Goal: Communication & Community: Answer question/provide support

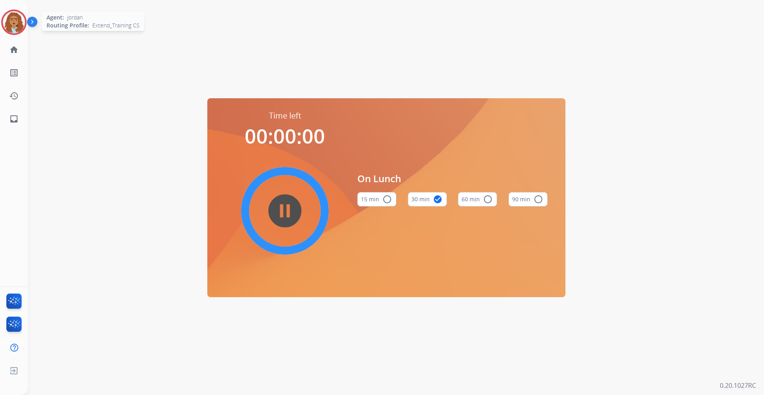
click at [24, 24] on img at bounding box center [14, 22] width 22 height 22
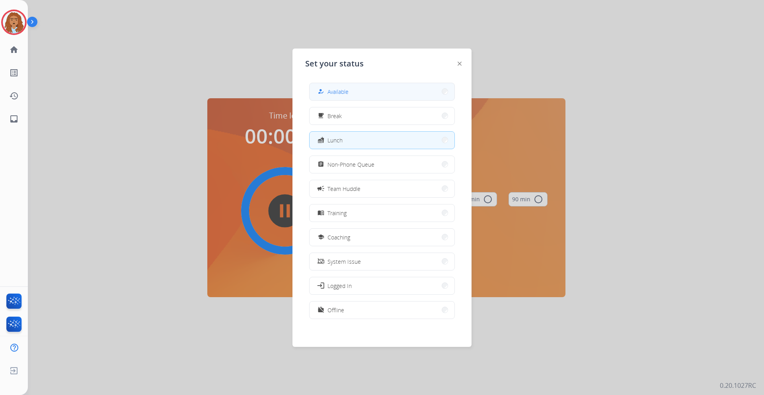
click at [381, 91] on button "how_to_reg Available" at bounding box center [381, 91] width 145 height 17
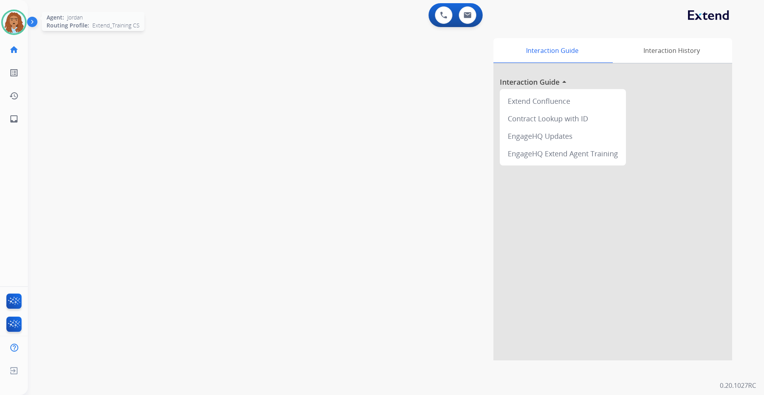
click at [12, 32] on img at bounding box center [14, 22] width 22 height 22
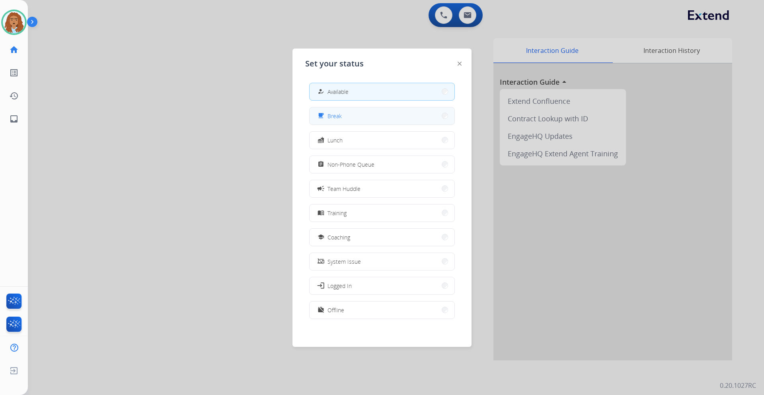
click at [338, 121] on button "free_breakfast Break" at bounding box center [381, 115] width 145 height 17
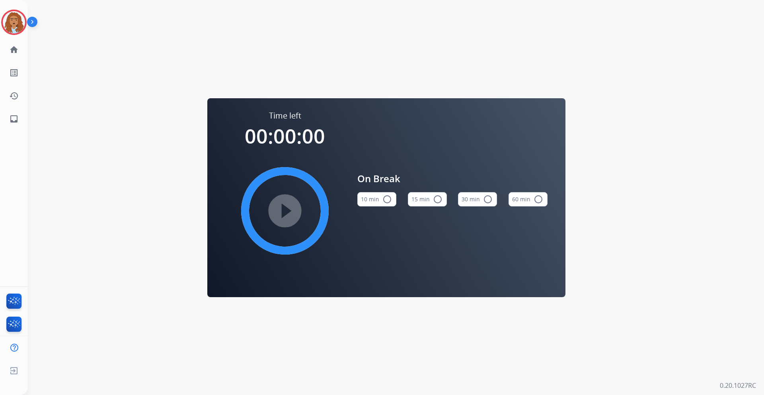
click at [327, 139] on div "Time left 00:00:00 play_circle_filled" at bounding box center [284, 192] width 119 height 164
click at [16, 29] on img at bounding box center [14, 22] width 22 height 22
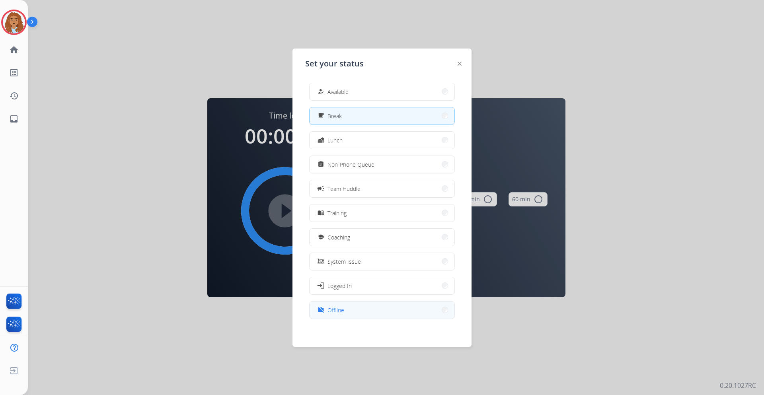
click at [323, 311] on mat-icon "work_off" at bounding box center [320, 310] width 7 height 7
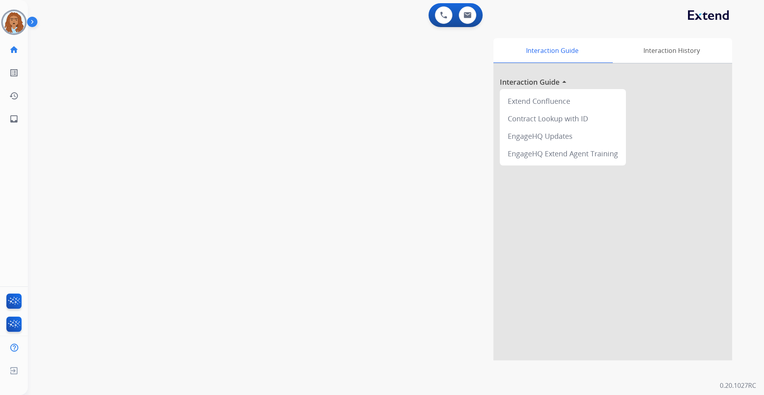
click at [323, 312] on div "Interaction Guide Interaction History Interaction Guide arrow_drop_up Extend Co…" at bounding box center [497, 199] width 469 height 322
click at [11, 22] on img at bounding box center [14, 22] width 22 height 22
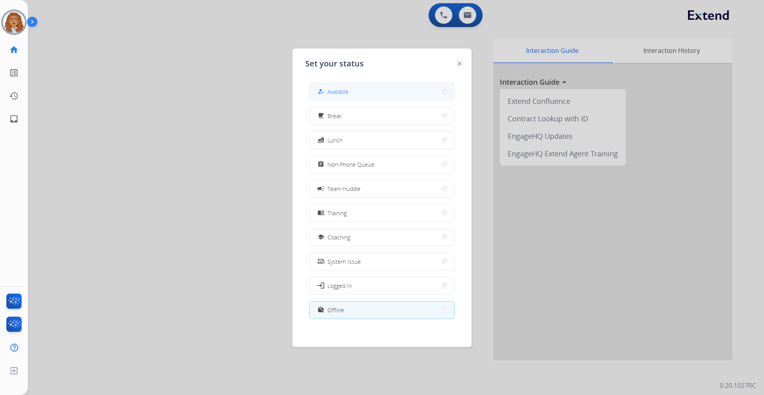
click at [368, 90] on button "how_to_reg Available" at bounding box center [381, 91] width 145 height 17
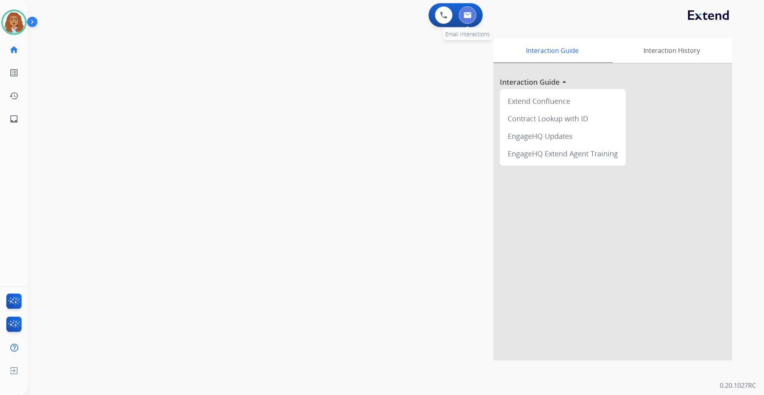
click at [461, 10] on button at bounding box center [467, 14] width 17 height 17
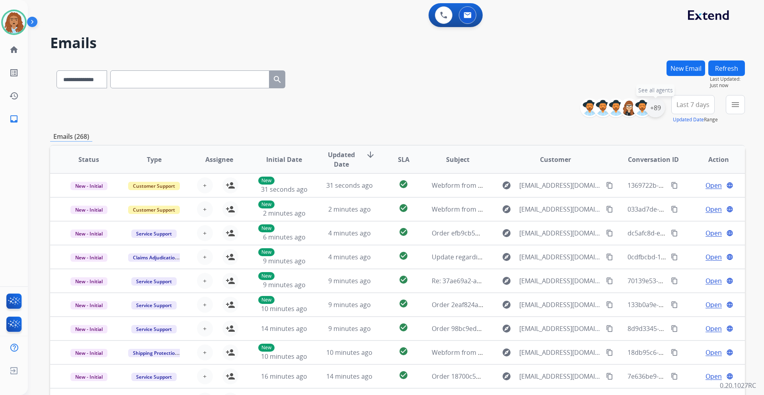
click at [655, 102] on div "+89" at bounding box center [654, 107] width 19 height 19
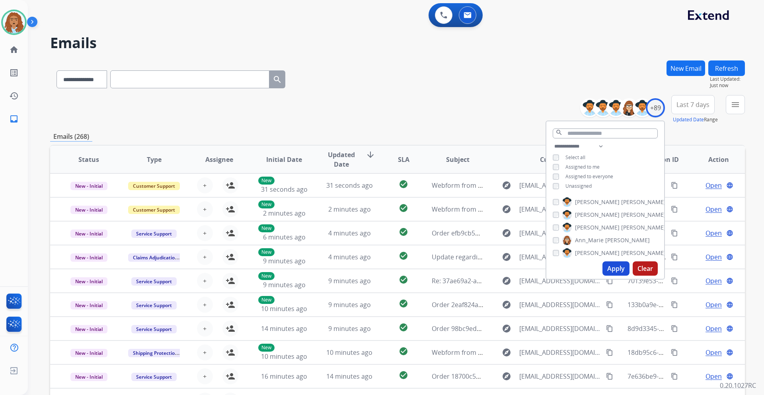
click at [610, 262] on button "Apply" at bounding box center [615, 268] width 27 height 14
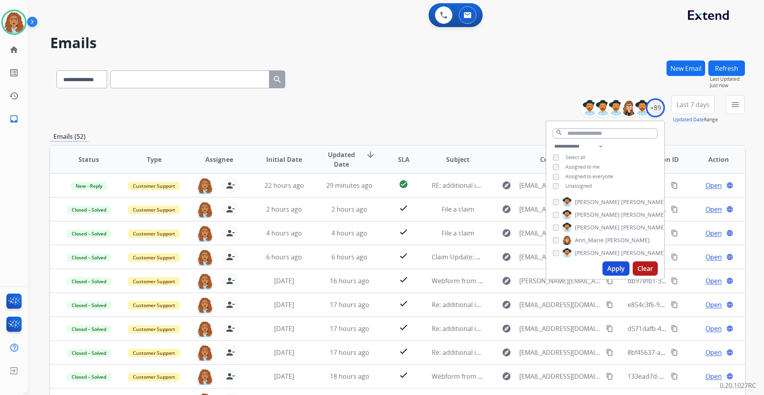
click at [436, 47] on h2 "Emails" at bounding box center [397, 43] width 694 height 16
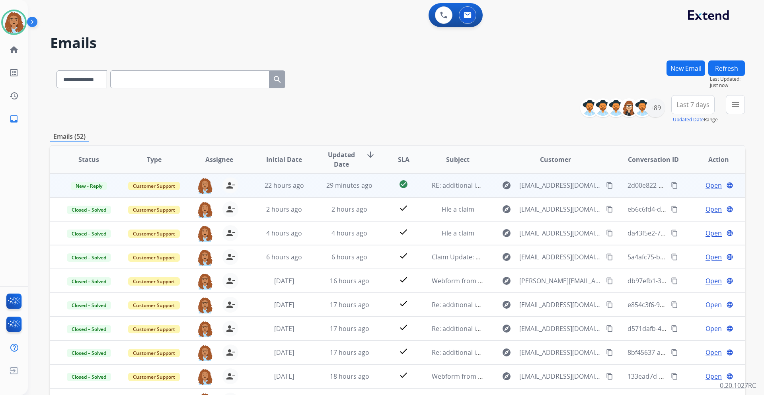
click at [705, 188] on span "Open" at bounding box center [713, 186] width 16 height 10
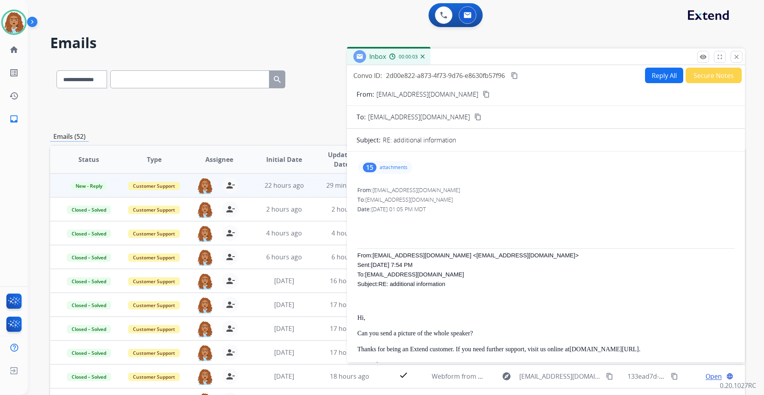
click at [395, 168] on p "attachments" at bounding box center [393, 167] width 28 height 6
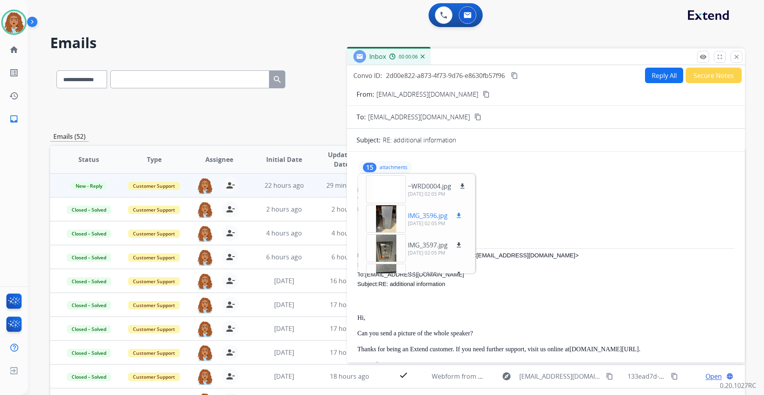
click at [391, 220] on div at bounding box center [386, 219] width 40 height 28
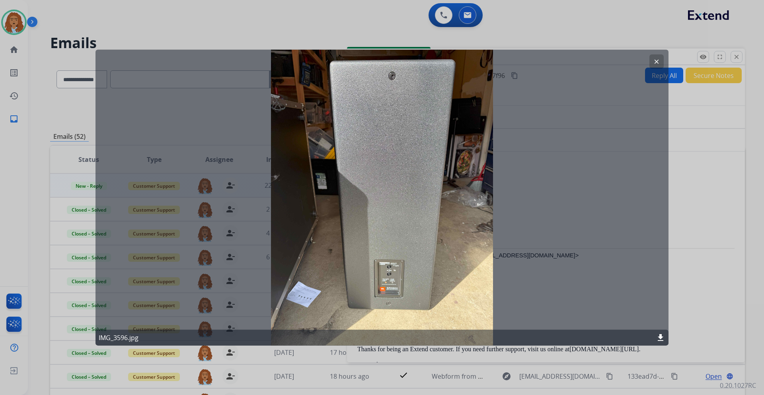
click at [655, 64] on mat-icon "clear" at bounding box center [656, 61] width 7 height 7
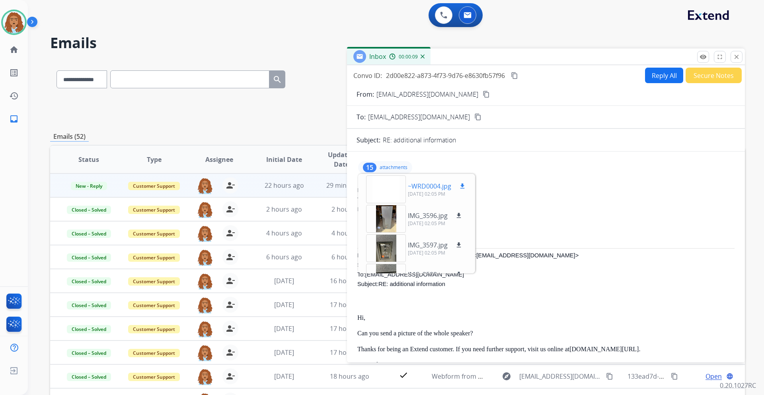
click at [389, 189] on div at bounding box center [386, 189] width 40 height 28
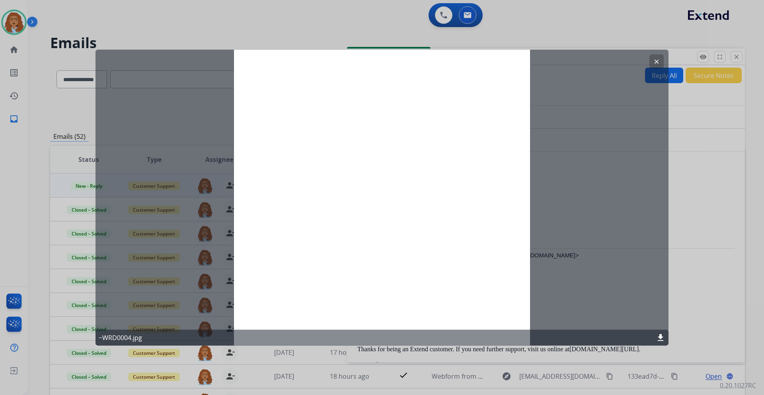
click at [658, 64] on mat-icon "clear" at bounding box center [656, 61] width 7 height 7
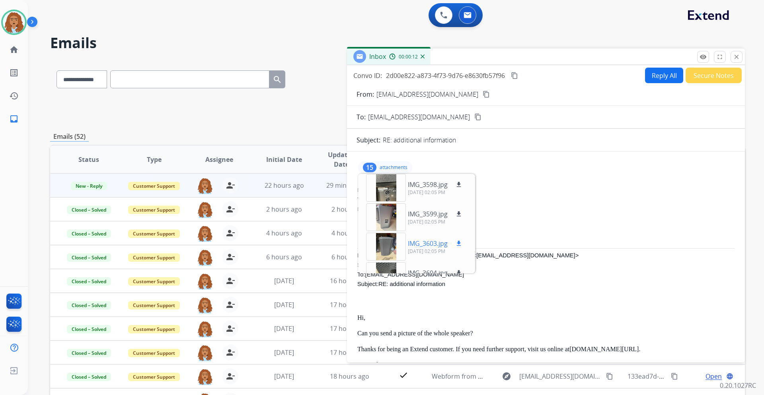
scroll to position [119, 0]
click at [385, 223] on div at bounding box center [386, 217] width 40 height 28
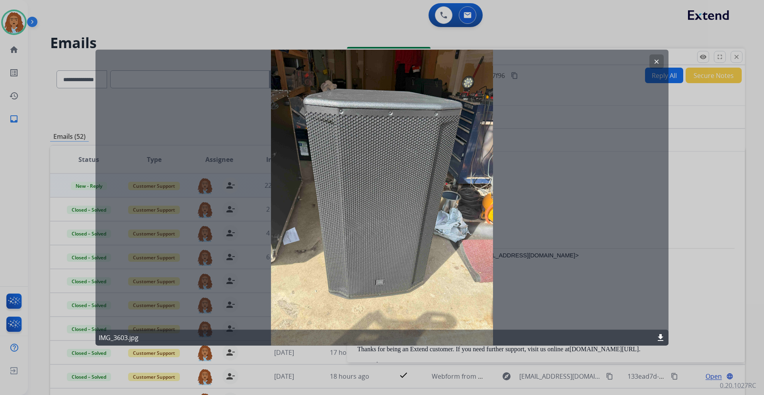
click at [656, 59] on mat-icon "clear" at bounding box center [656, 61] width 7 height 7
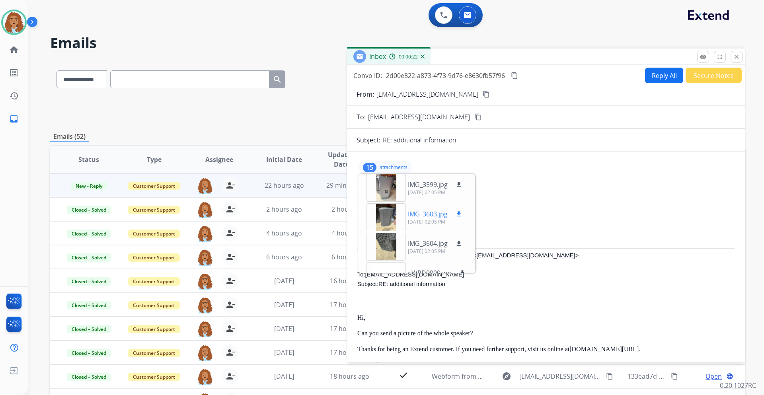
click at [384, 220] on div at bounding box center [386, 217] width 40 height 28
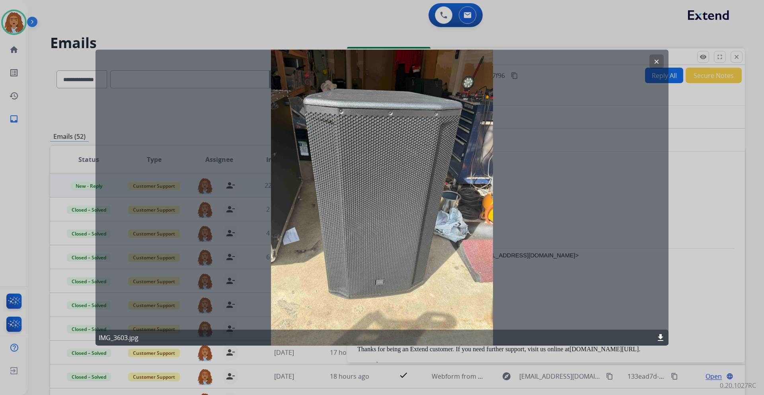
click at [654, 60] on mat-icon "clear" at bounding box center [656, 61] width 7 height 7
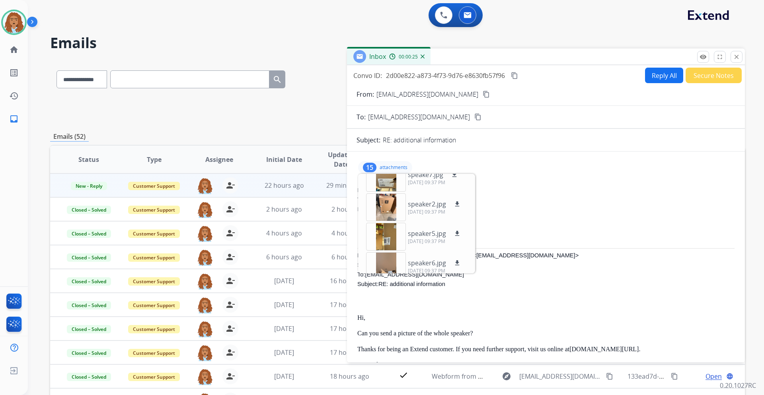
scroll to position [344, 0]
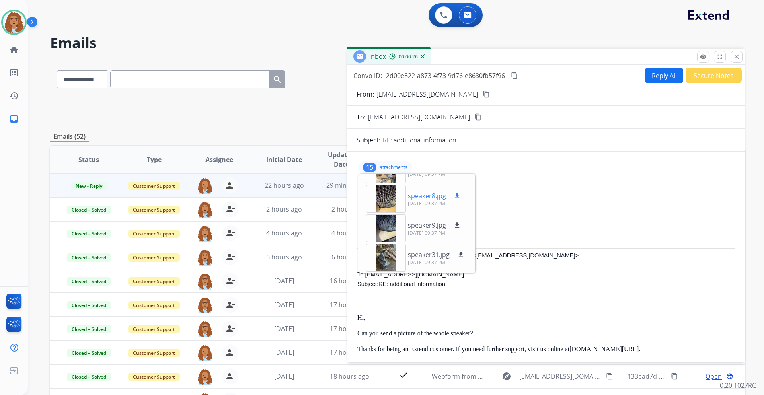
click at [383, 196] on div at bounding box center [386, 199] width 40 height 28
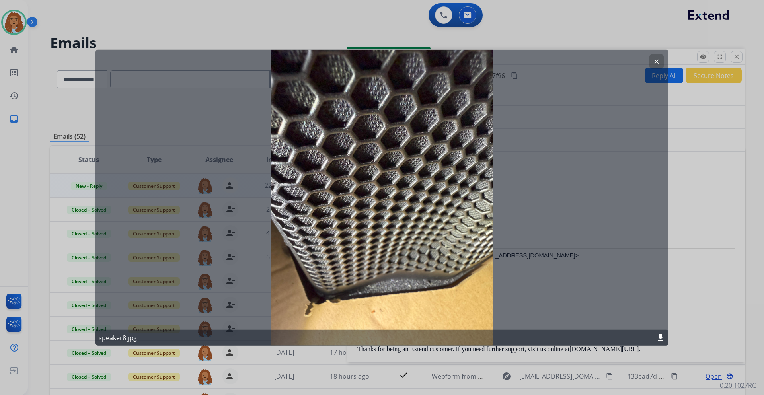
click at [655, 61] on mat-icon "clear" at bounding box center [656, 61] width 7 height 7
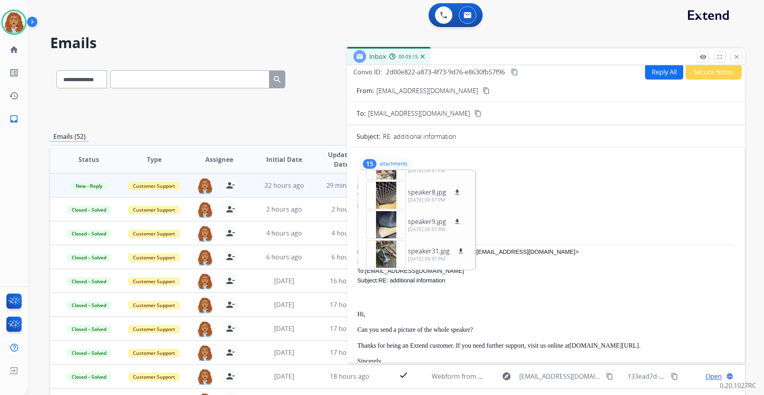
scroll to position [0, 0]
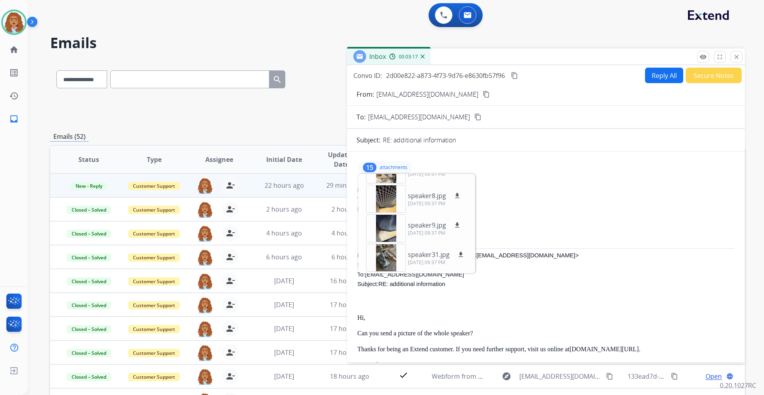
click at [392, 163] on div "15 attachments ~WRD0004.jpg download [DATE] 02:05 PM IMG_3596.jpg download [DAT…" at bounding box center [385, 167] width 54 height 13
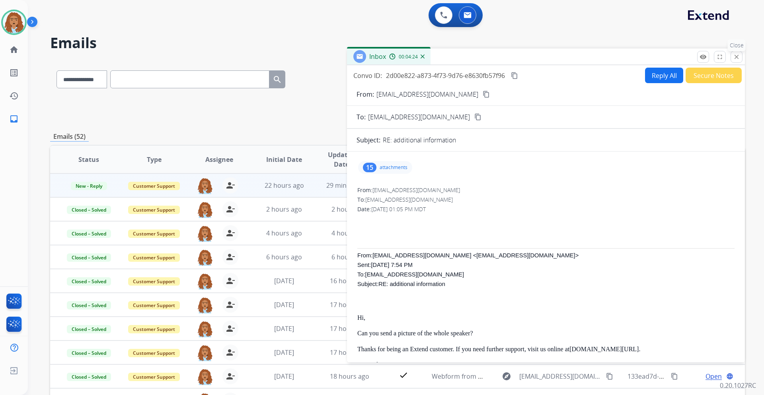
click at [734, 56] on mat-icon "close" at bounding box center [736, 56] width 7 height 7
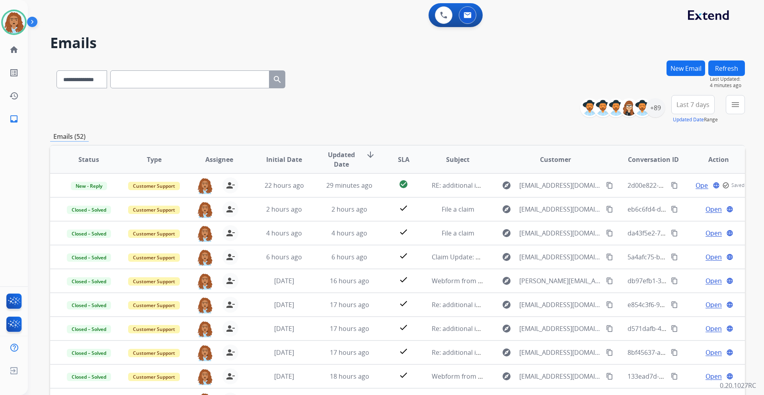
click at [682, 70] on button "New Email" at bounding box center [685, 68] width 39 height 16
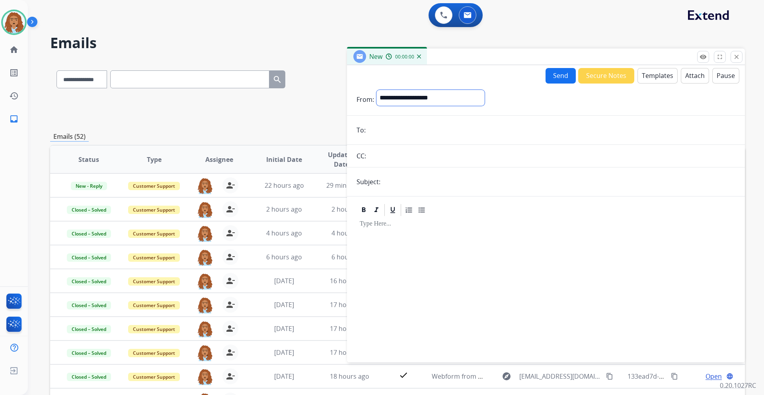
click at [449, 101] on select "**********" at bounding box center [430, 98] width 108 height 16
select select "**********"
click at [376, 90] on select "**********" at bounding box center [430, 98] width 108 height 16
click at [649, 80] on button "Templates" at bounding box center [657, 76] width 40 height 16
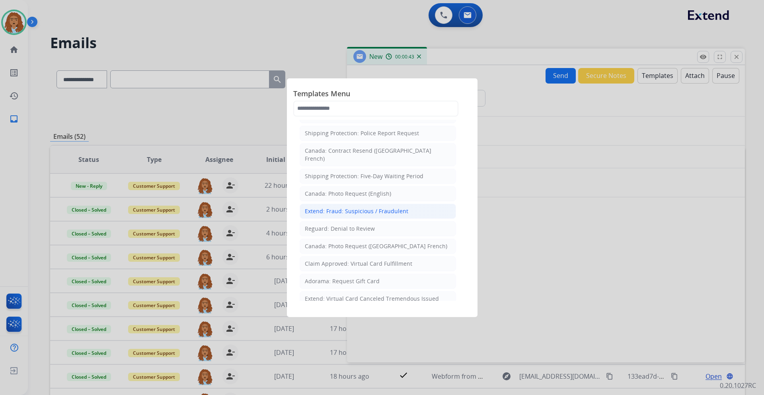
scroll to position [873, 0]
click at [338, 241] on div "Canada: Photo Request ([GEOGRAPHIC_DATA] French)" at bounding box center [376, 245] width 142 height 8
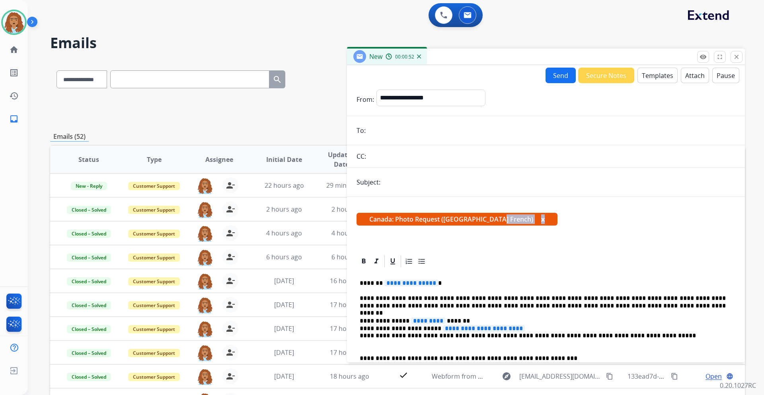
click at [504, 220] on span "[GEOGRAPHIC_DATA]: Photo Request ([GEOGRAPHIC_DATA] French) x" at bounding box center [456, 219] width 201 height 13
click at [541, 220] on button "x" at bounding box center [543, 219] width 4 height 10
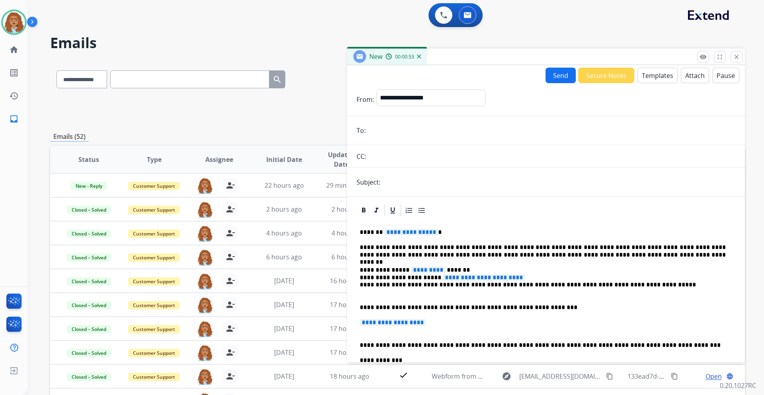
click at [653, 72] on button "Templates" at bounding box center [657, 76] width 40 height 16
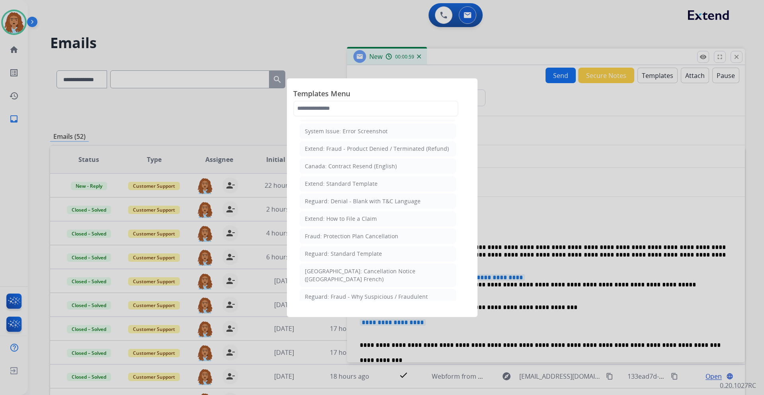
scroll to position [80, 0]
click at [488, 192] on div at bounding box center [382, 197] width 764 height 395
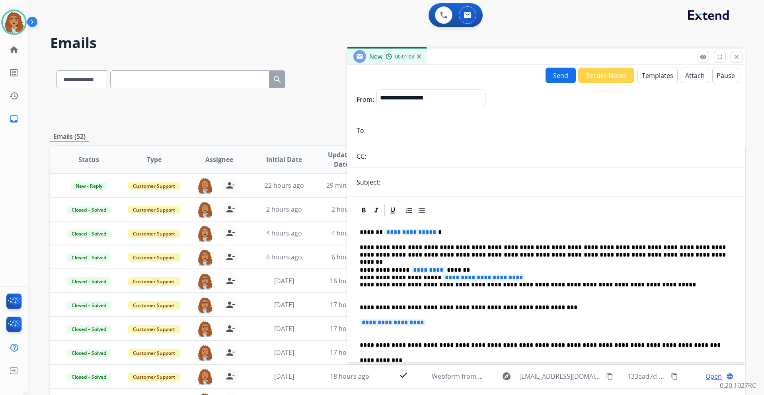
click at [653, 79] on button "Templates" at bounding box center [657, 76] width 40 height 16
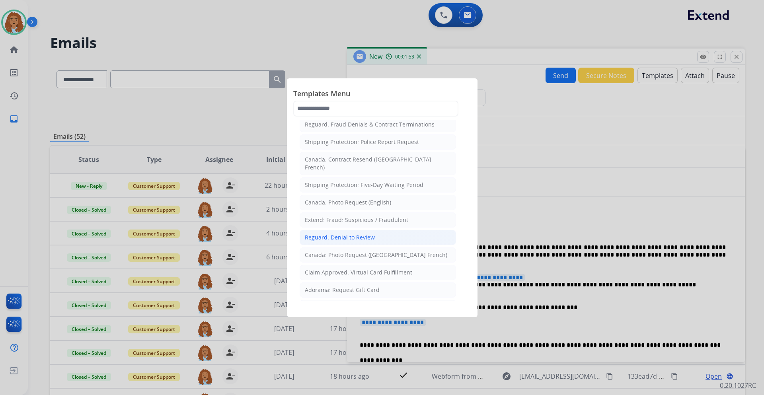
scroll to position [873, 0]
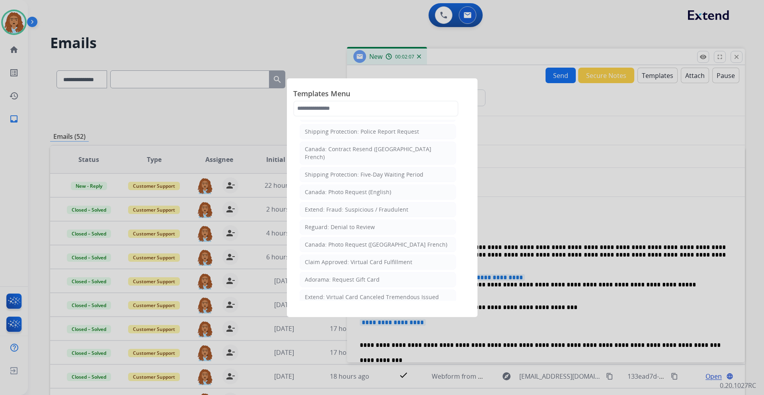
click at [325, 311] on div "Filed Claim: Need Additional Information" at bounding box center [359, 315] width 109 height 8
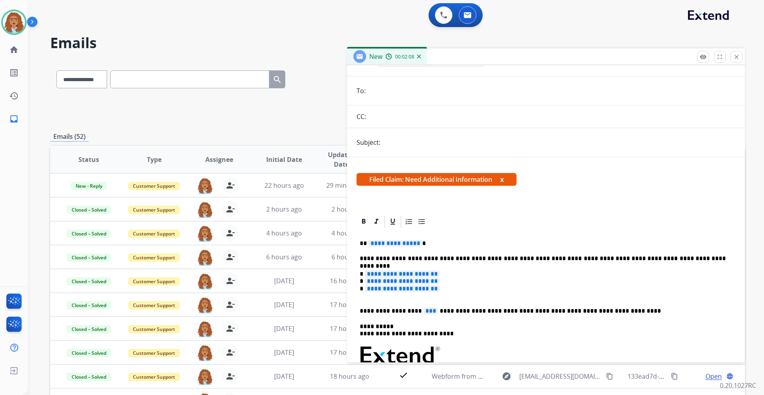
scroll to position [80, 0]
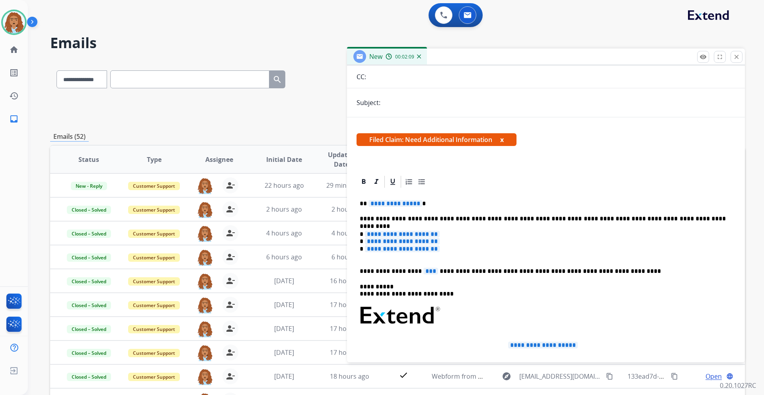
click at [423, 272] on span "***" at bounding box center [430, 271] width 15 height 7
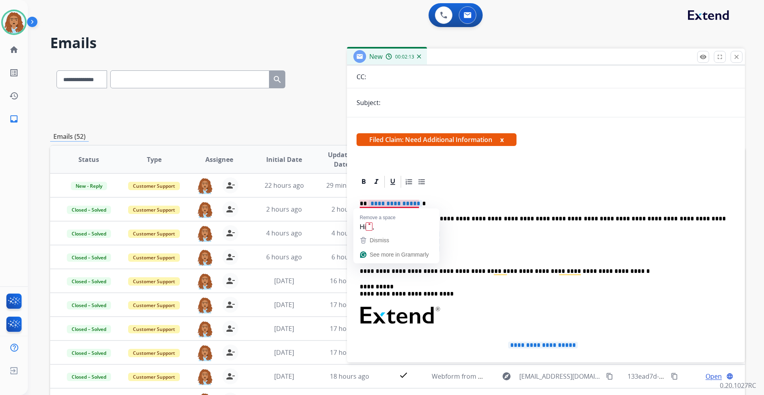
click at [399, 205] on span "**********" at bounding box center [395, 203] width 54 height 7
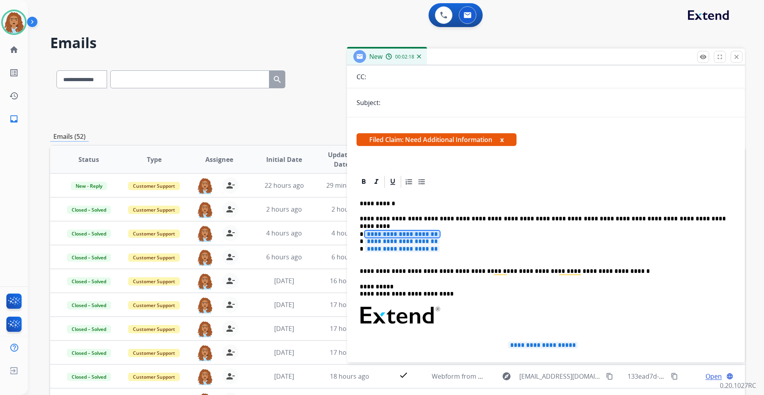
click at [377, 232] on span "**********" at bounding box center [402, 234] width 75 height 7
click at [379, 241] on span "**********" at bounding box center [402, 241] width 75 height 7
click at [409, 247] on span "**********" at bounding box center [402, 248] width 75 height 7
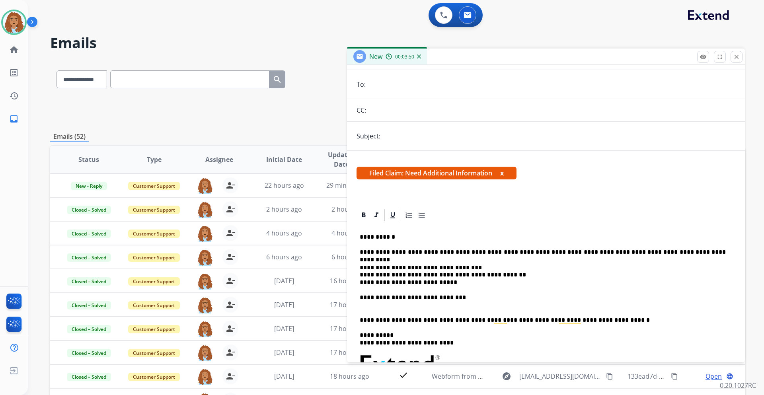
scroll to position [0, 0]
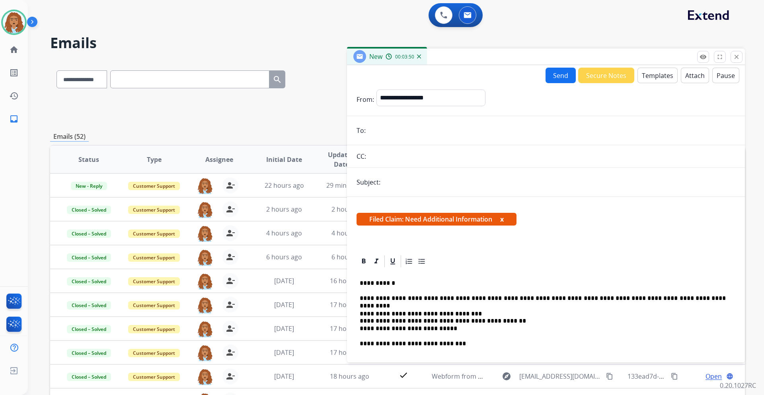
click at [401, 178] on input "text" at bounding box center [559, 182] width 352 height 16
type input "**********"
click at [373, 130] on input "email" at bounding box center [551, 130] width 367 height 16
paste input "**********"
type input "**********"
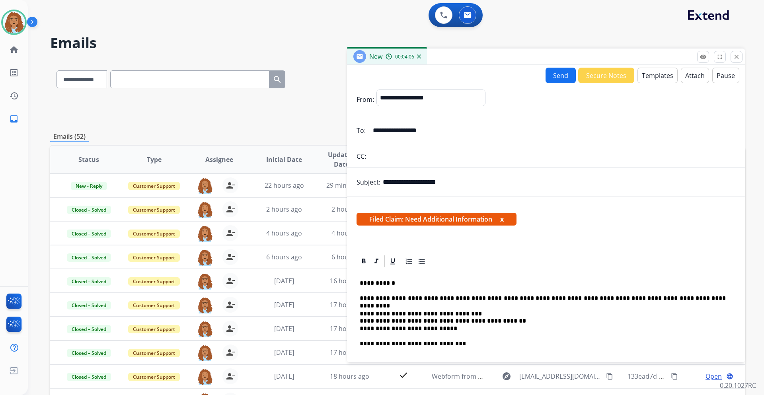
click at [554, 74] on button "Send" at bounding box center [560, 76] width 30 height 16
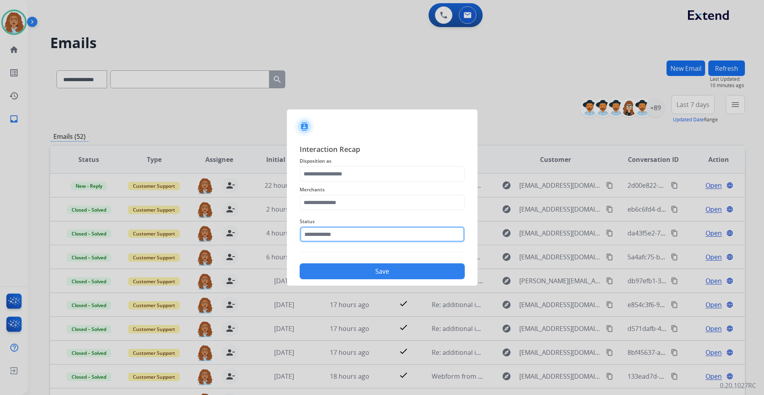
click at [373, 234] on input "text" at bounding box center [381, 234] width 165 height 16
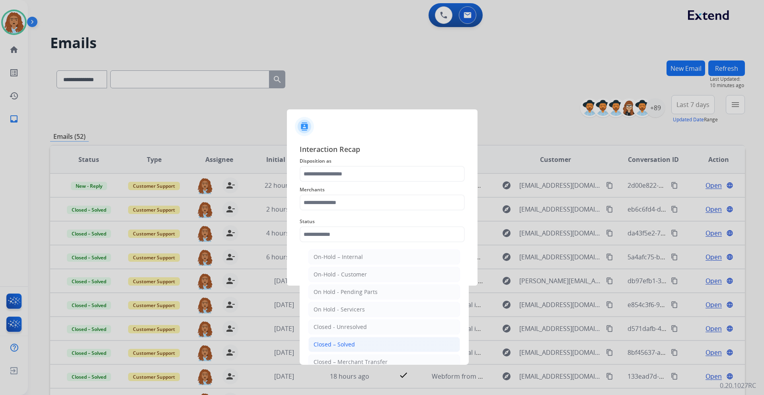
click at [372, 347] on li "Closed – Solved" at bounding box center [384, 344] width 152 height 15
type input "**********"
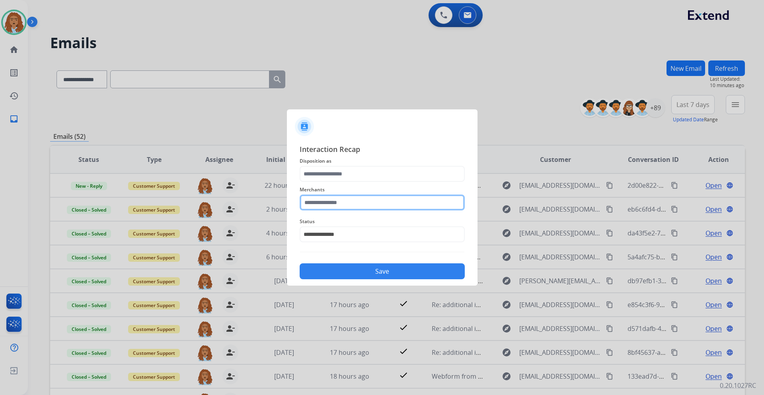
click at [349, 200] on input "text" at bounding box center [381, 202] width 165 height 16
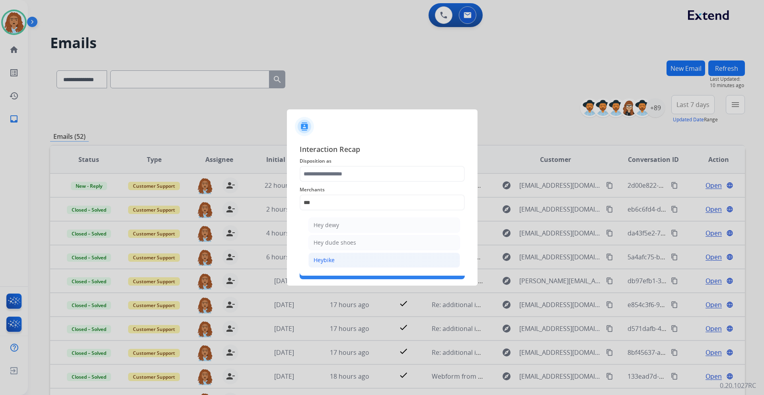
click at [344, 259] on li "Heybike" at bounding box center [384, 260] width 152 height 15
type input "*******"
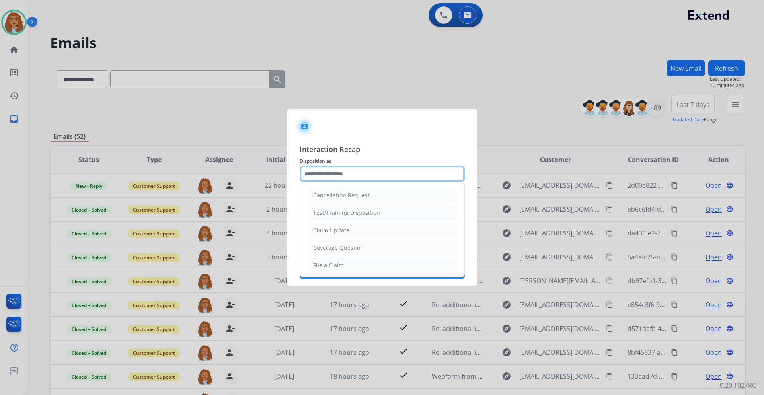
click at [339, 170] on input "text" at bounding box center [381, 174] width 165 height 16
click at [347, 248] on div "Coverage Question" at bounding box center [338, 248] width 51 height 8
type input "**********"
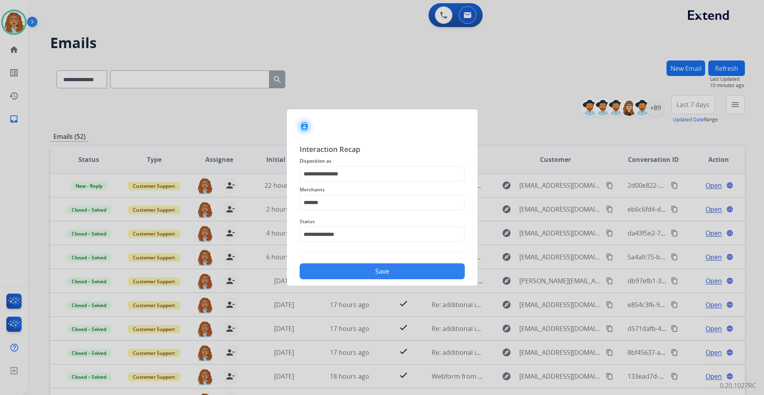
click at [402, 274] on button "Save" at bounding box center [381, 271] width 165 height 16
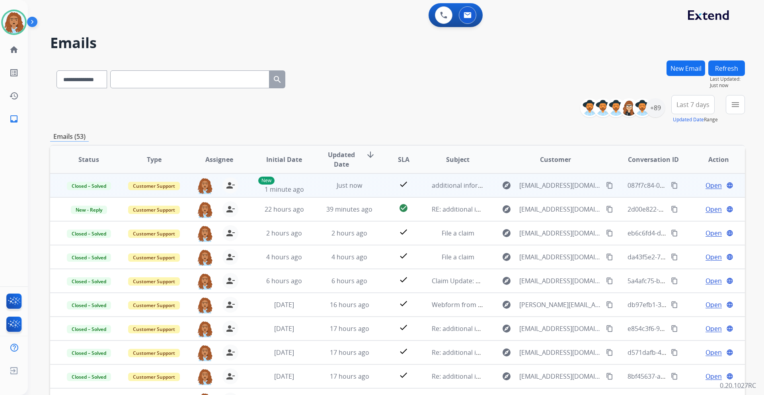
click at [671, 183] on mat-icon "content_copy" at bounding box center [674, 185] width 7 height 7
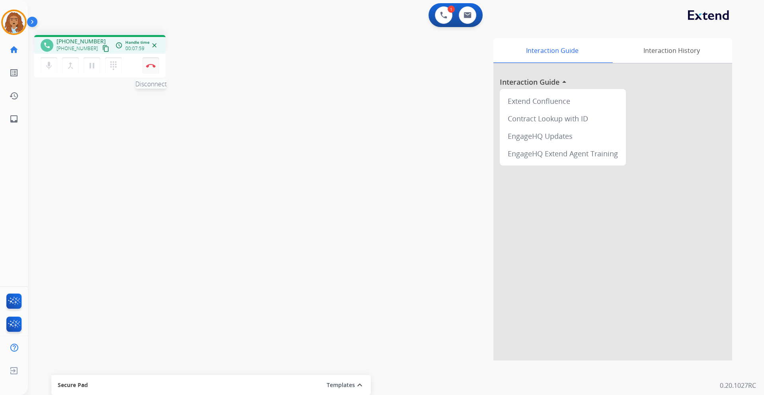
click at [150, 69] on button "Disconnect" at bounding box center [150, 65] width 17 height 17
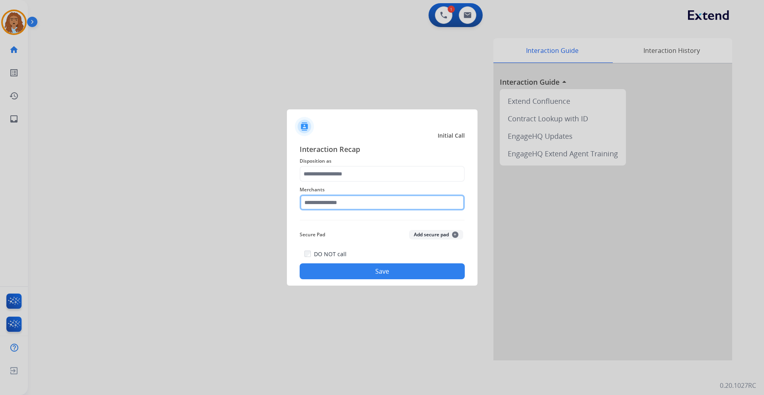
click at [334, 197] on input "text" at bounding box center [381, 202] width 165 height 16
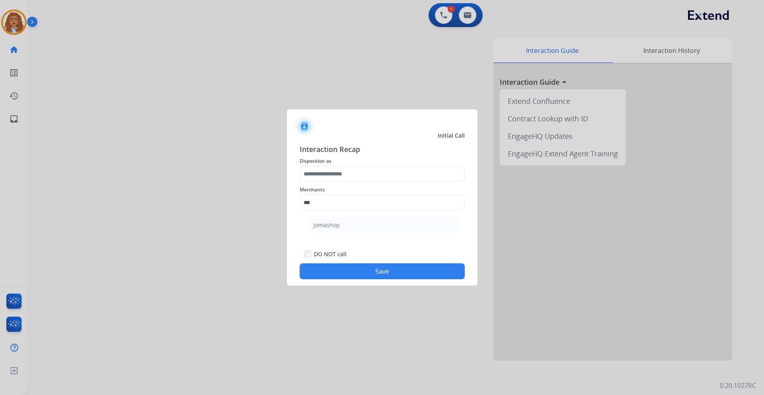
click at [338, 220] on li "Jomashop" at bounding box center [384, 225] width 152 height 15
type input "********"
click at [352, 172] on input "text" at bounding box center [381, 174] width 165 height 16
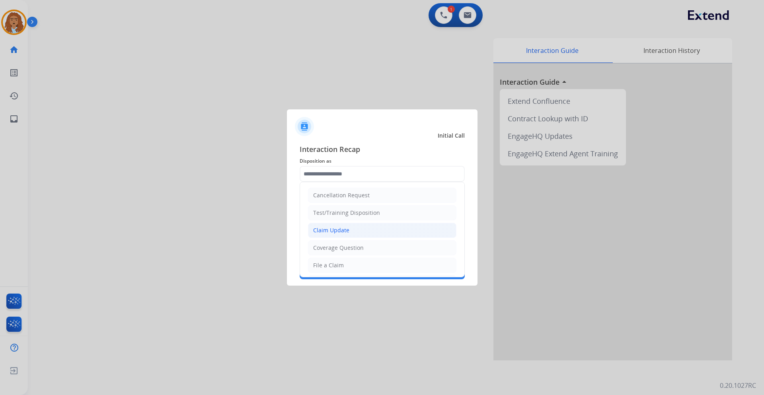
click at [355, 232] on li "Claim Update" at bounding box center [382, 230] width 148 height 15
type input "**********"
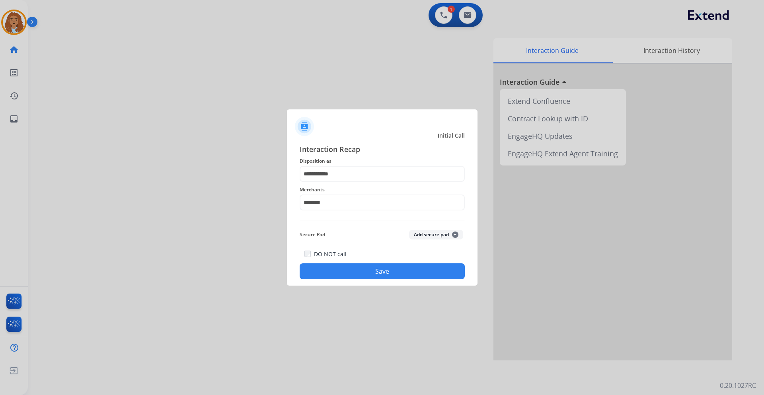
click at [354, 274] on button "Save" at bounding box center [381, 271] width 165 height 16
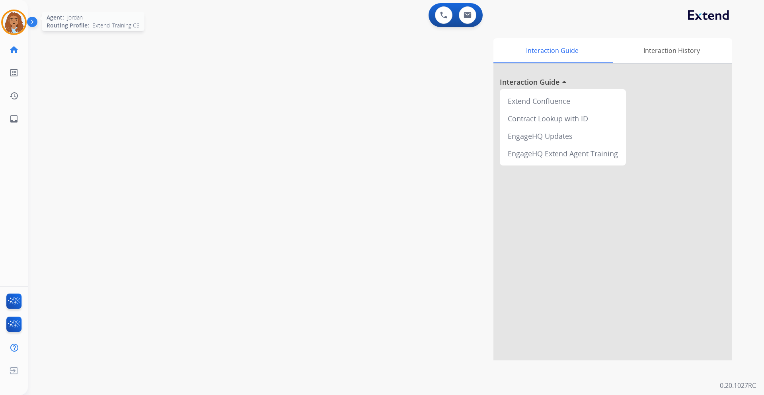
click at [25, 30] on div "Agent: [PERSON_NAME] Profile: Extend_Training CS" at bounding box center [13, 22] width 25 height 25
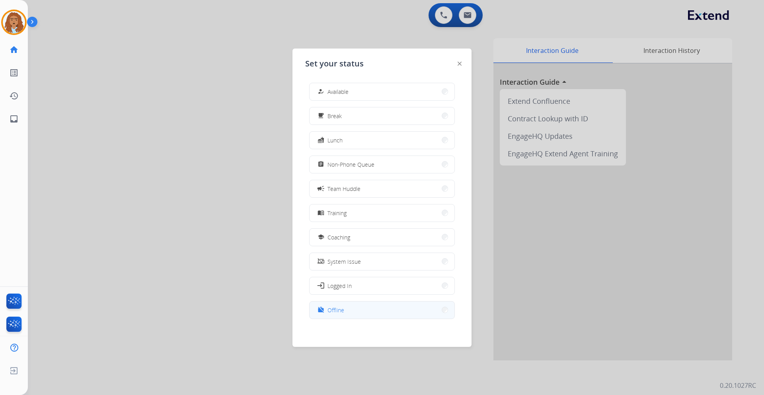
click at [366, 314] on button "work_off Offline" at bounding box center [381, 309] width 145 height 17
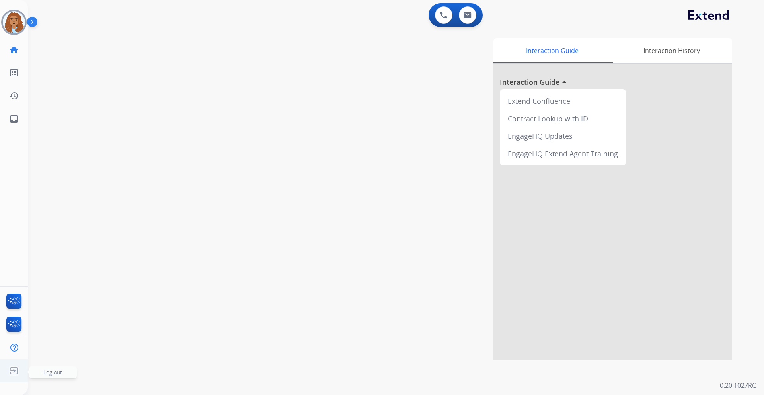
click at [14, 371] on img at bounding box center [14, 370] width 14 height 15
click at [51, 377] on div "0 Voice Interactions 0 Email Interactions swap_horiz Break voice bridge close_f…" at bounding box center [396, 197] width 736 height 395
